Goal: Check status

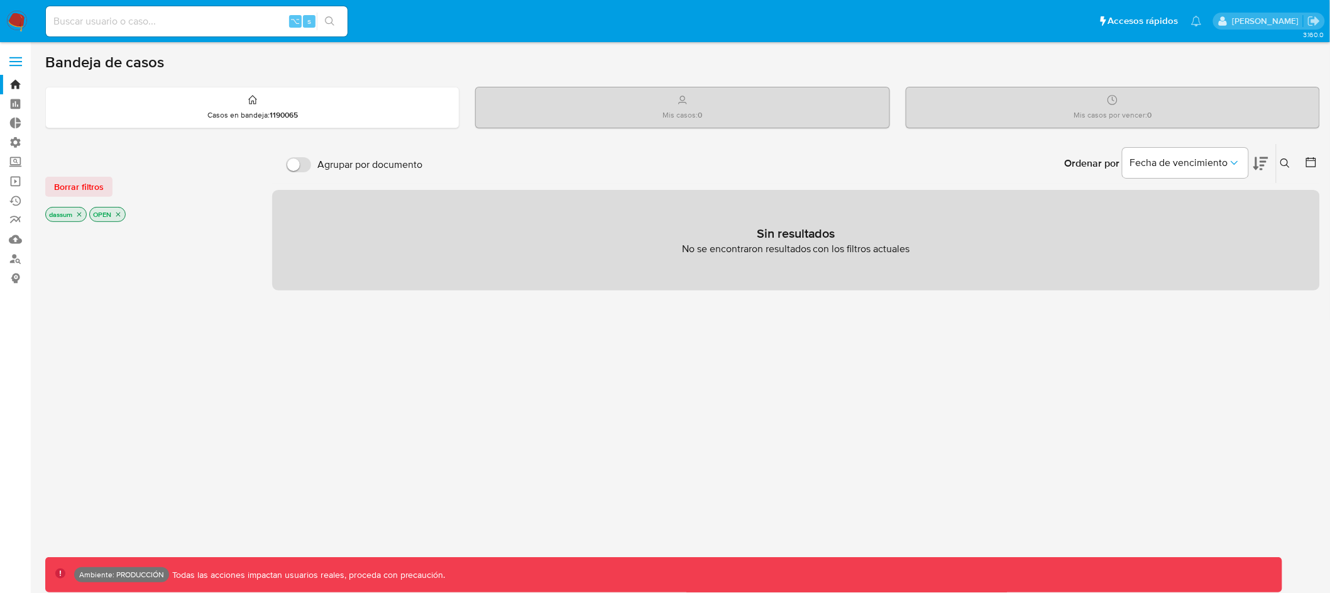
click at [181, 25] on input at bounding box center [197, 21] width 302 height 16
paste input "0xI7ZRP5bicppPFiMlFjDGIU"
type input "0xI7ZRP5bicppPFiMlFjDGIU"
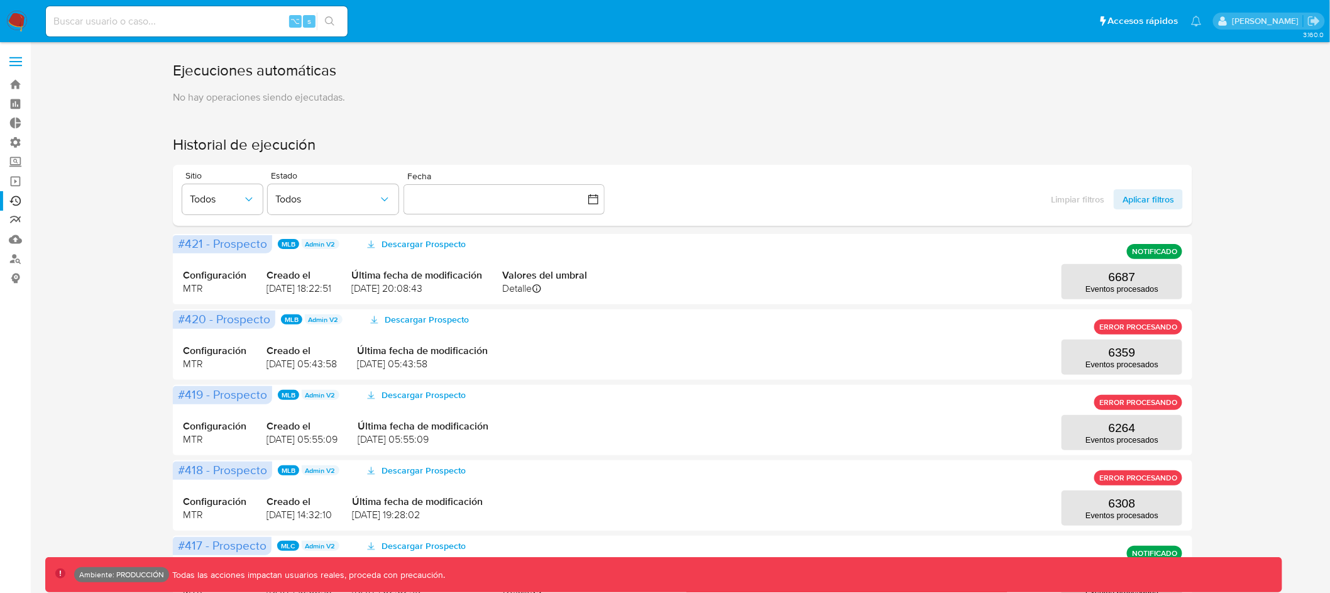
click at [15, 220] on link "Reportes" at bounding box center [75, 220] width 150 height 19
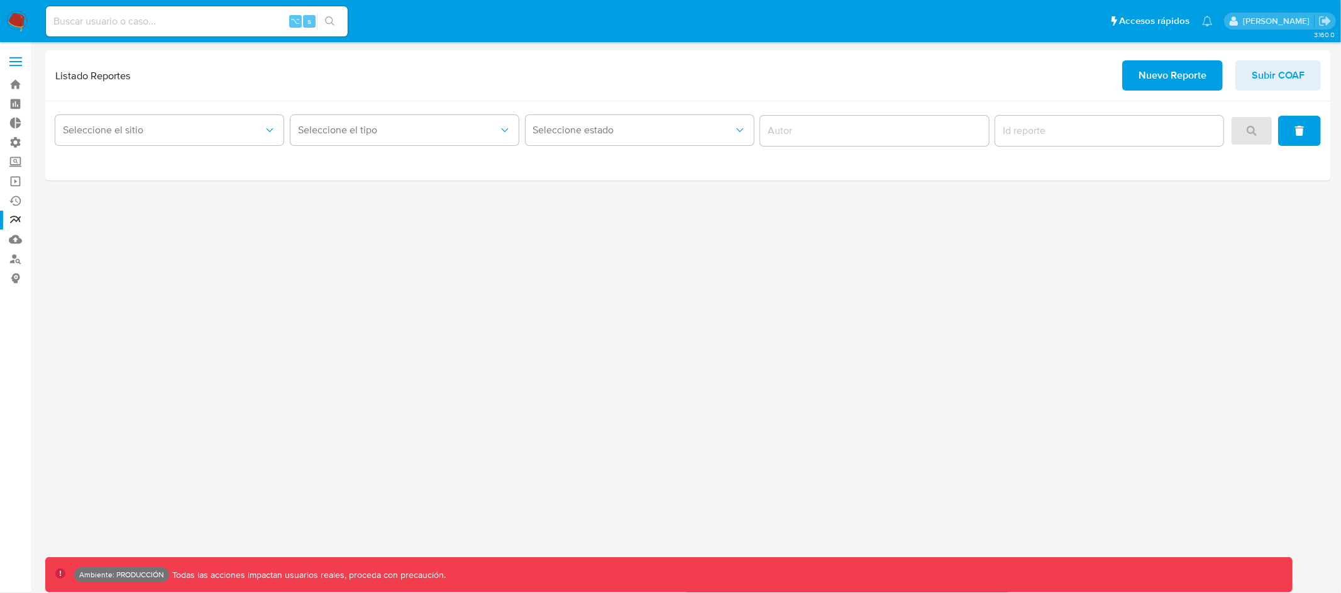
click at [12, 57] on span at bounding box center [15, 58] width 13 height 2
click at [0, 0] on input "checkbox" at bounding box center [0, 0] width 0 height 0
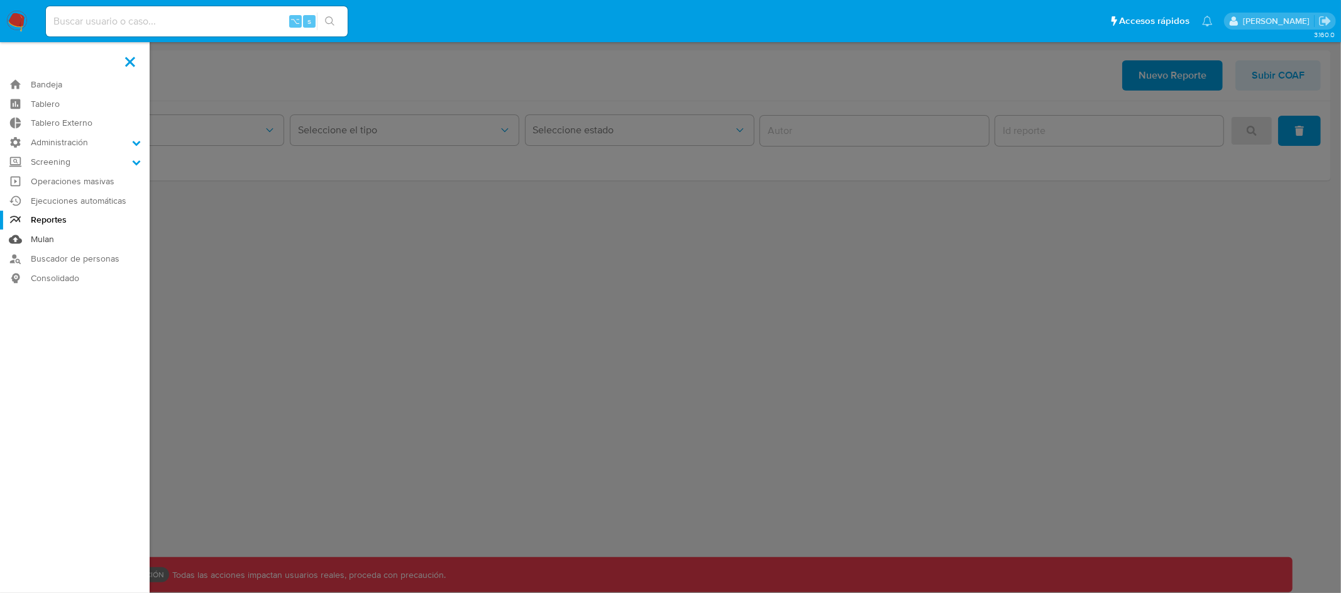
click at [40, 238] on link "Mulan" at bounding box center [75, 238] width 150 height 19
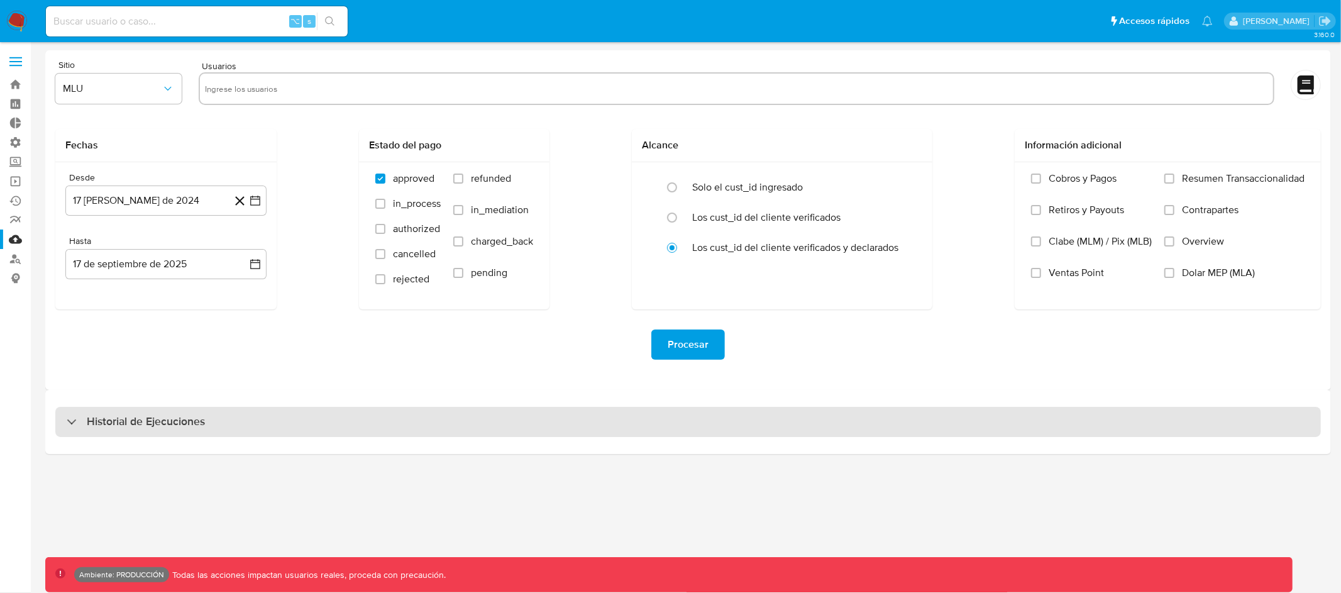
click at [397, 416] on div "Historial de Ejecuciones" at bounding box center [687, 422] width 1265 height 30
select select "10"
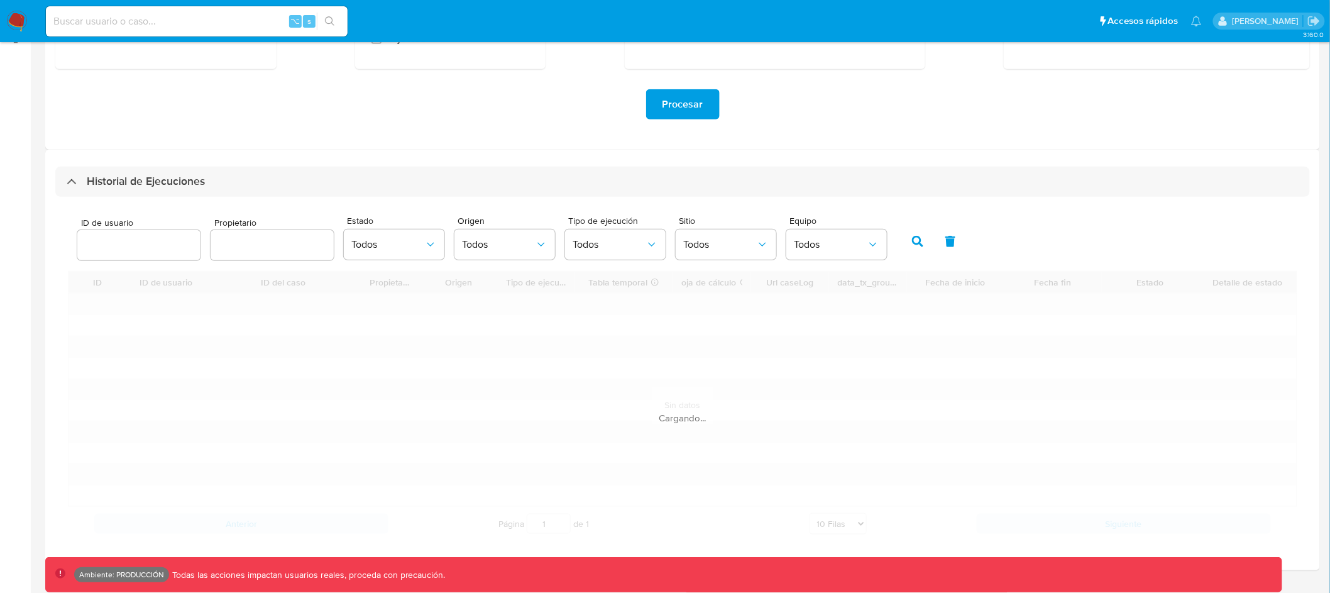
scroll to position [271, 0]
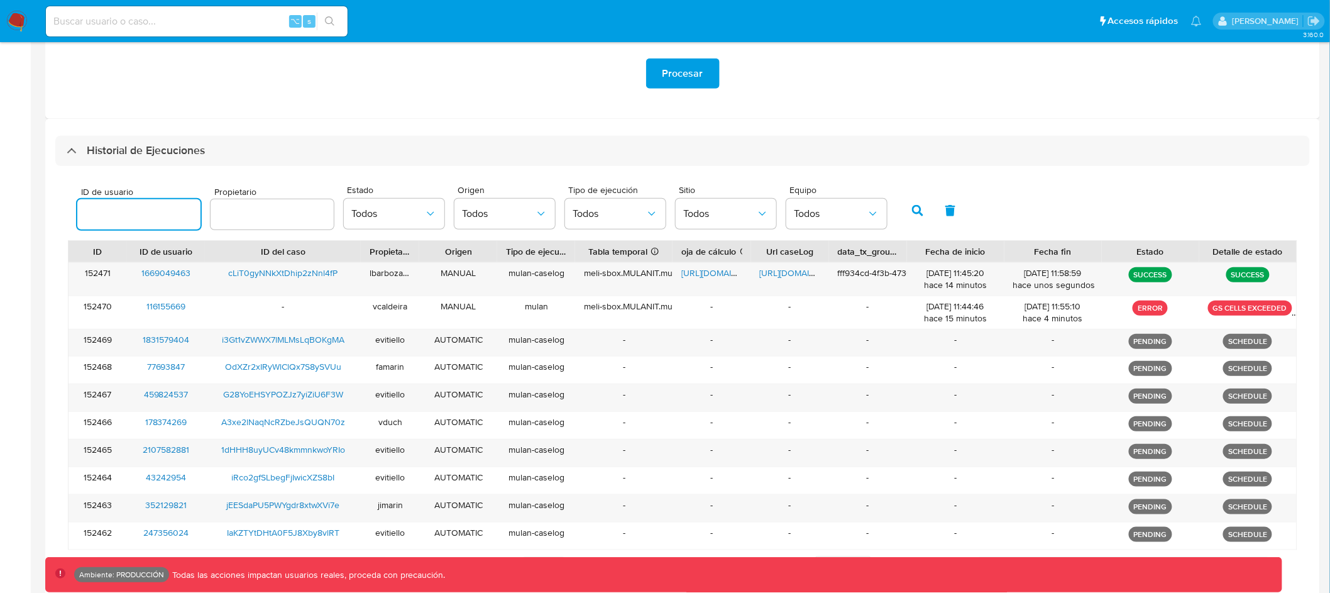
click at [120, 209] on input "number" at bounding box center [138, 214] width 123 height 16
type input "685003459"
click at [903, 202] on button "button" at bounding box center [917, 211] width 33 height 30
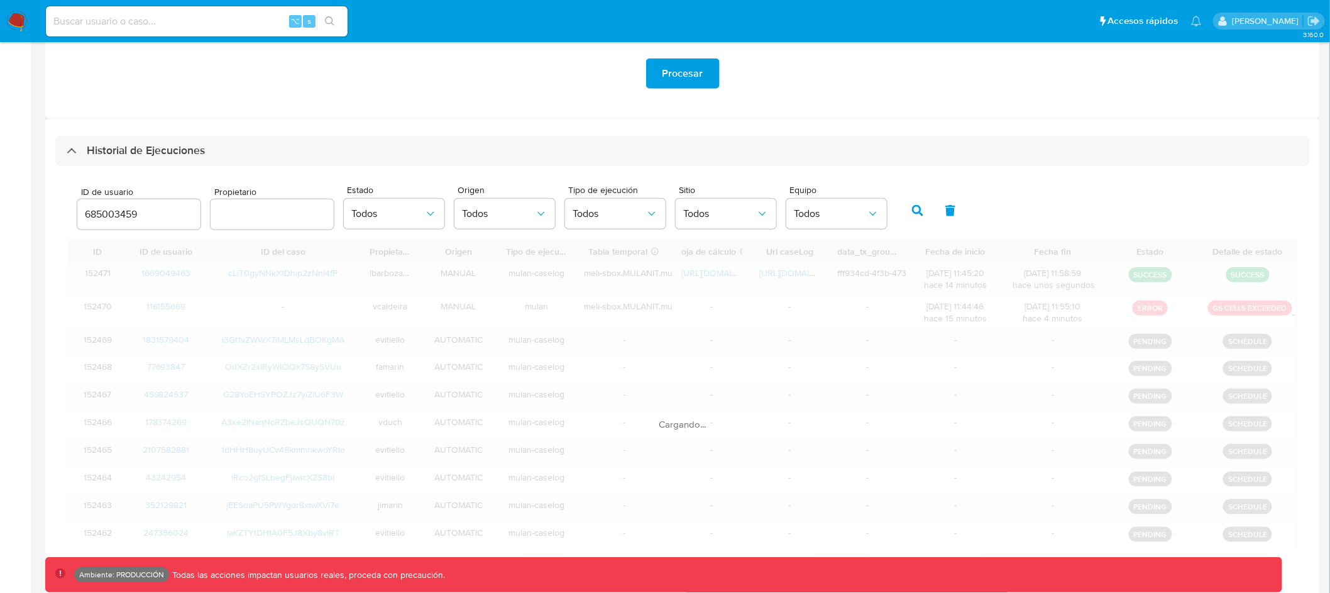
scroll to position [190, 0]
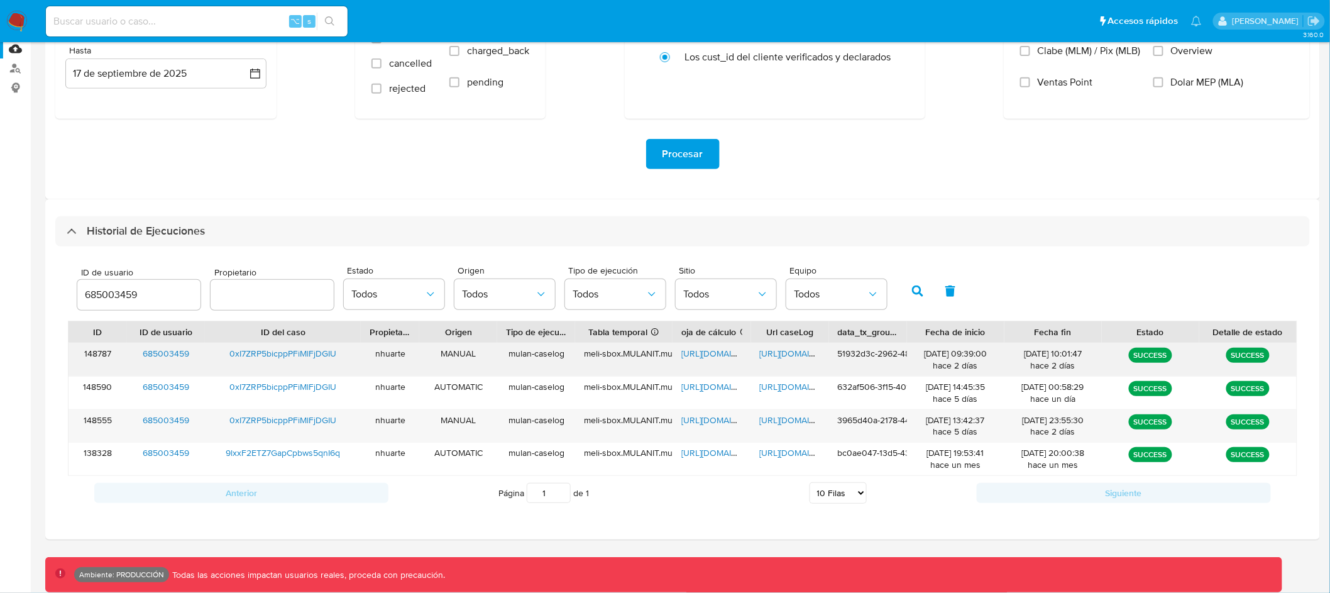
click at [714, 354] on span "https://docs.google.com/spreadsheets/d/1ohvMNnhph4-v7ZeEGShSs-1GNooS4oA9qtkk3hN…" at bounding box center [724, 353] width 87 height 13
click at [800, 355] on span "https://docs.google.com/document/d/1Kx070RbMNBsksJiwyS32qRGI1qtTYj9SJRkF1Rqh6JE…" at bounding box center [803, 353] width 87 height 13
click at [106, 301] on input "685003459" at bounding box center [138, 295] width 123 height 16
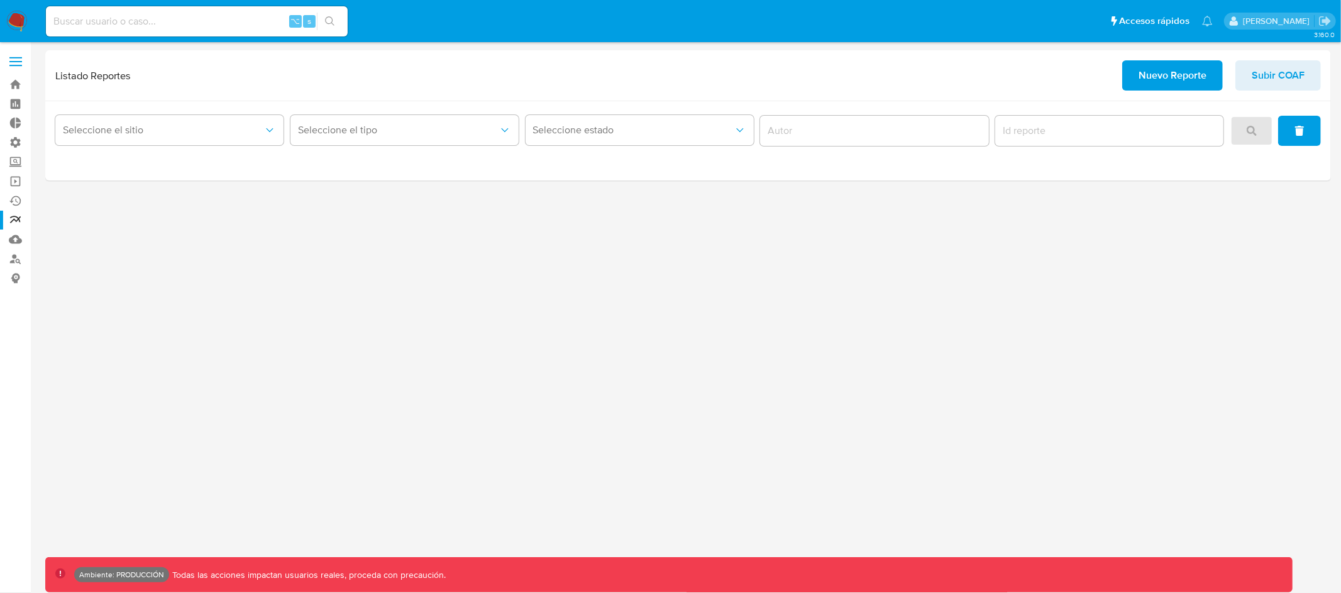
click at [193, 17] on input at bounding box center [197, 21] width 302 height 16
paste input "685003459"
type input "685003459"
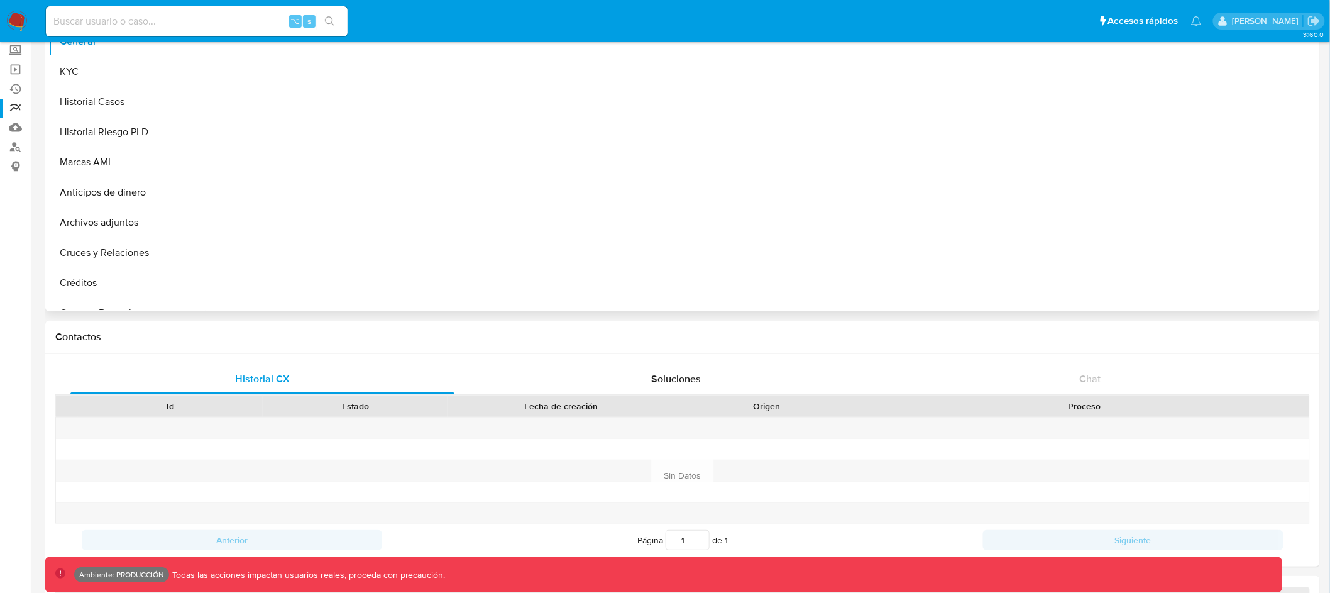
select select "10"
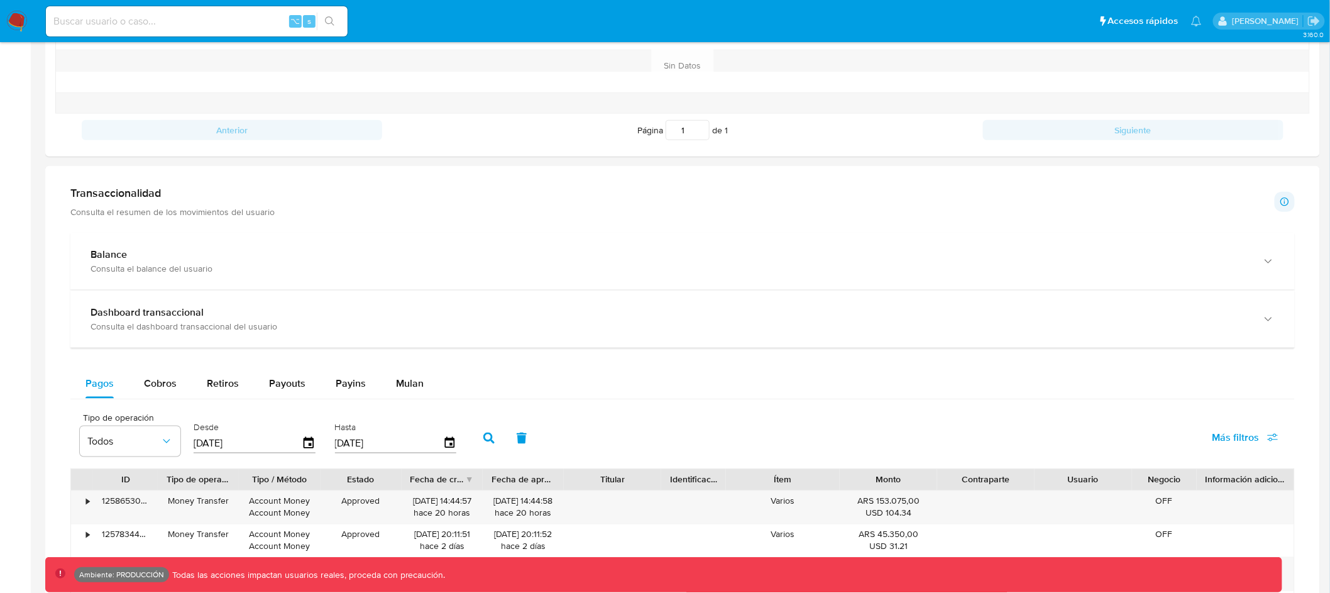
scroll to position [485, 0]
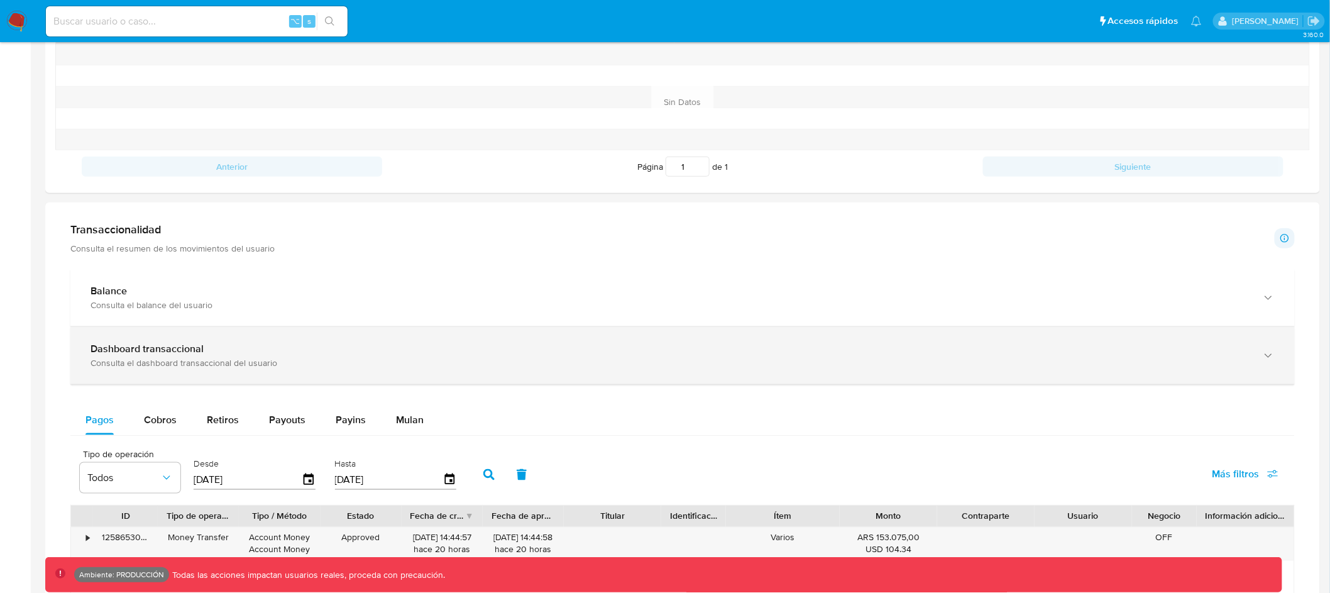
click at [504, 364] on div "Consulta el dashboard transaccional del usuario" at bounding box center [670, 362] width 1159 height 11
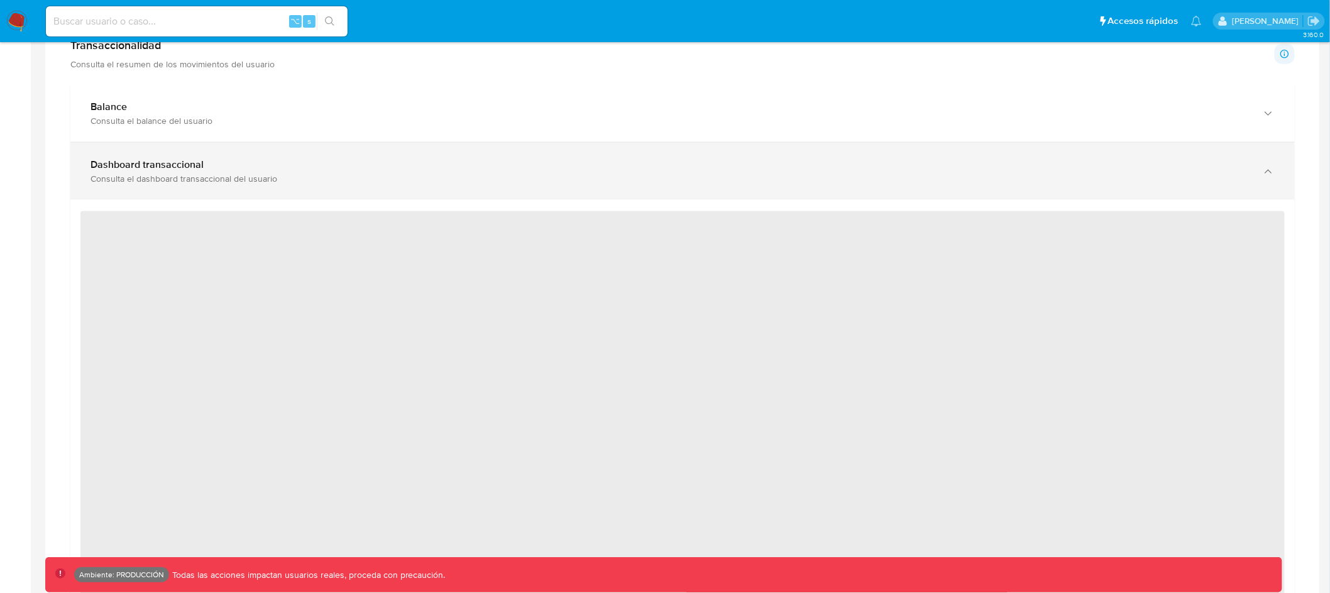
scroll to position [693, 0]
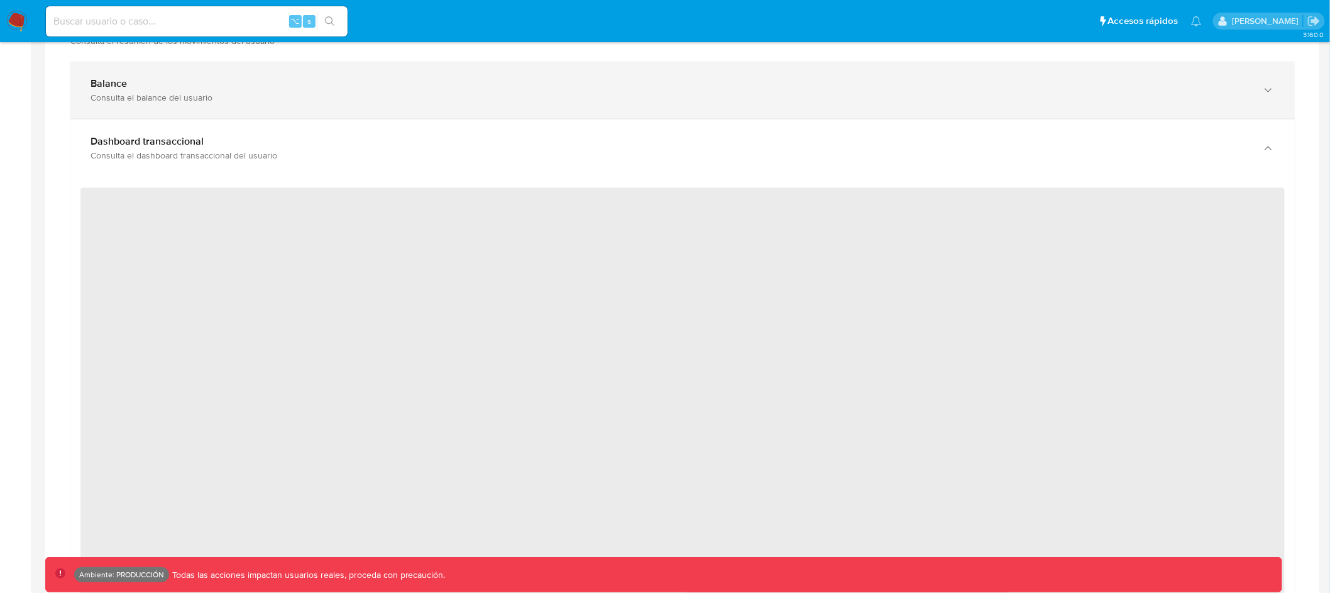
click at [514, 96] on div "Consulta el balance del usuario" at bounding box center [670, 97] width 1159 height 11
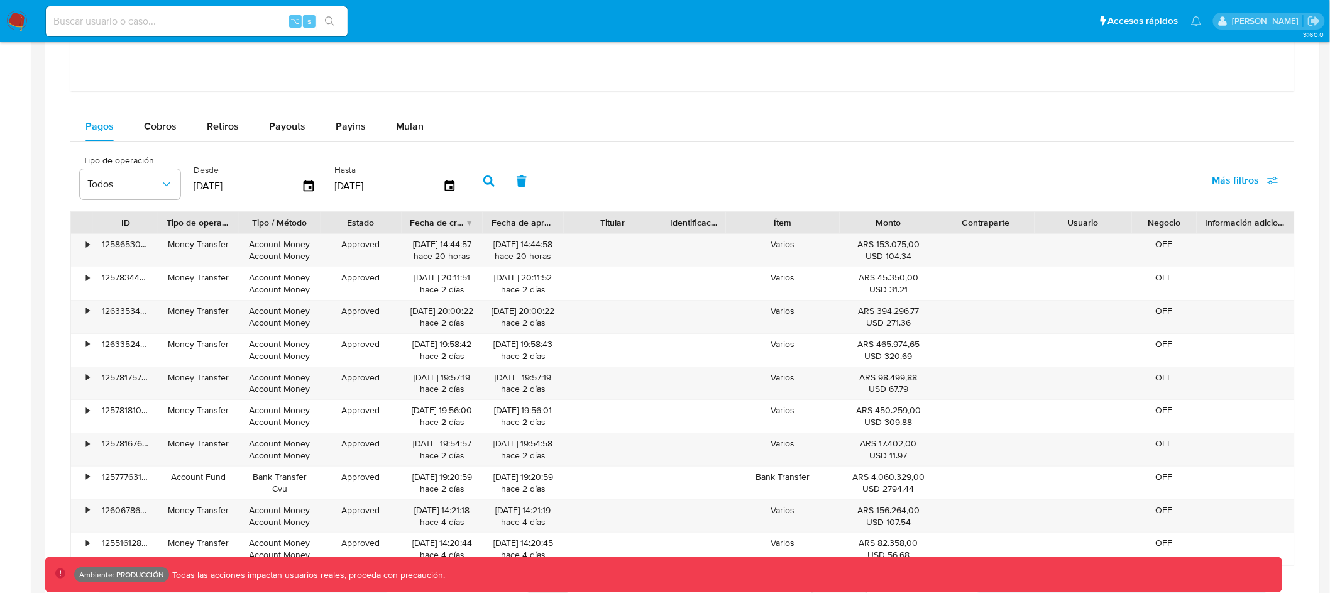
scroll to position [1808, 0]
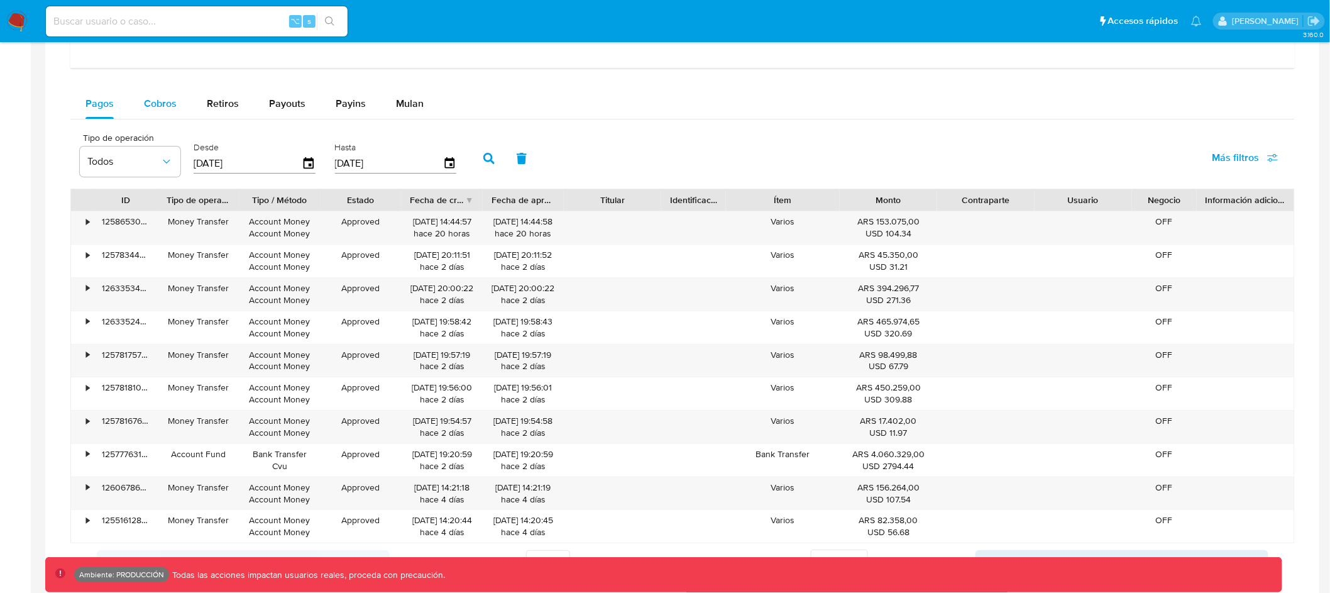
click at [157, 109] on span "Cobros" at bounding box center [160, 103] width 33 height 14
select select "10"
click at [92, 110] on span "Pagos" at bounding box center [99, 103] width 28 height 14
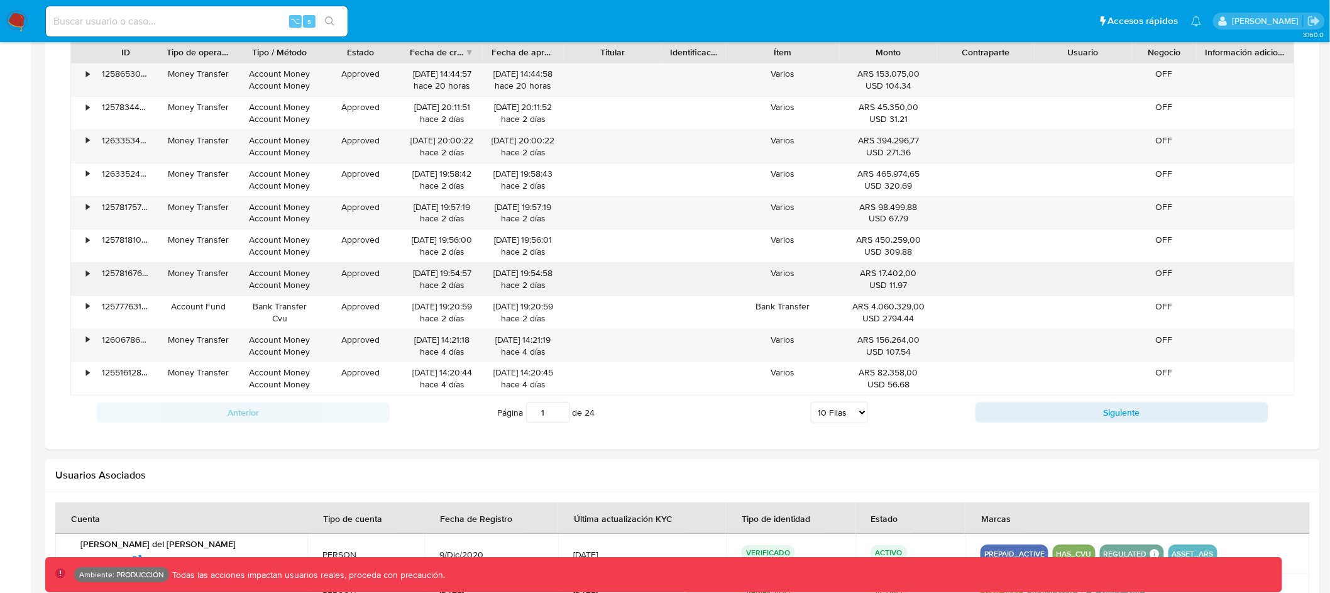
scroll to position [1887, 0]
